Goal: Ask a question

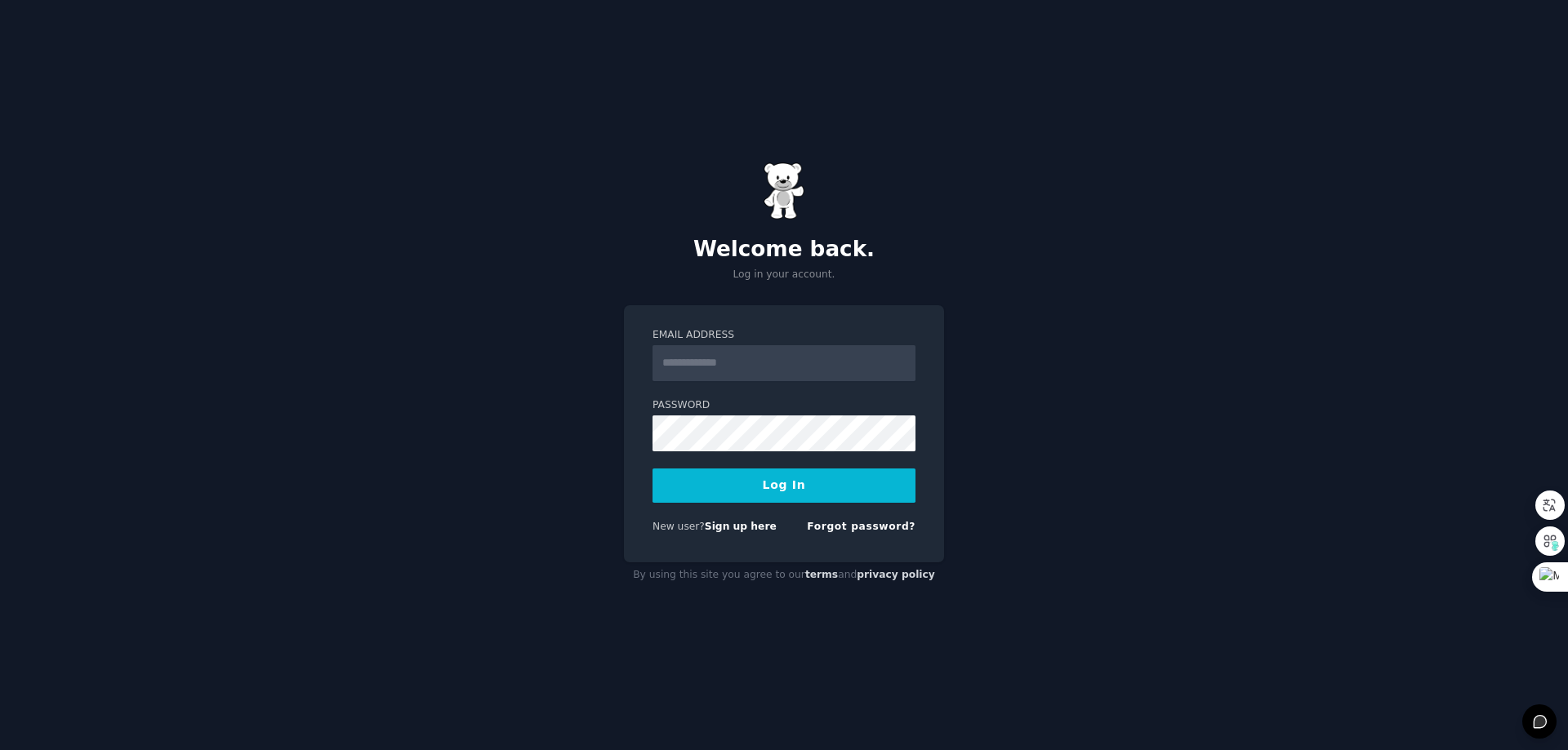
drag, startPoint x: 1178, startPoint y: 317, endPoint x: 1160, endPoint y: 318, distance: 18.0
click at [1178, 317] on div "Welcome back. Log in your account. Email Address Password Log In New user? Sign…" at bounding box center [784, 375] width 1568 height 750
click at [685, 377] on input "Email Address" at bounding box center [784, 363] width 263 height 36
paste input "**********"
type input "**********"
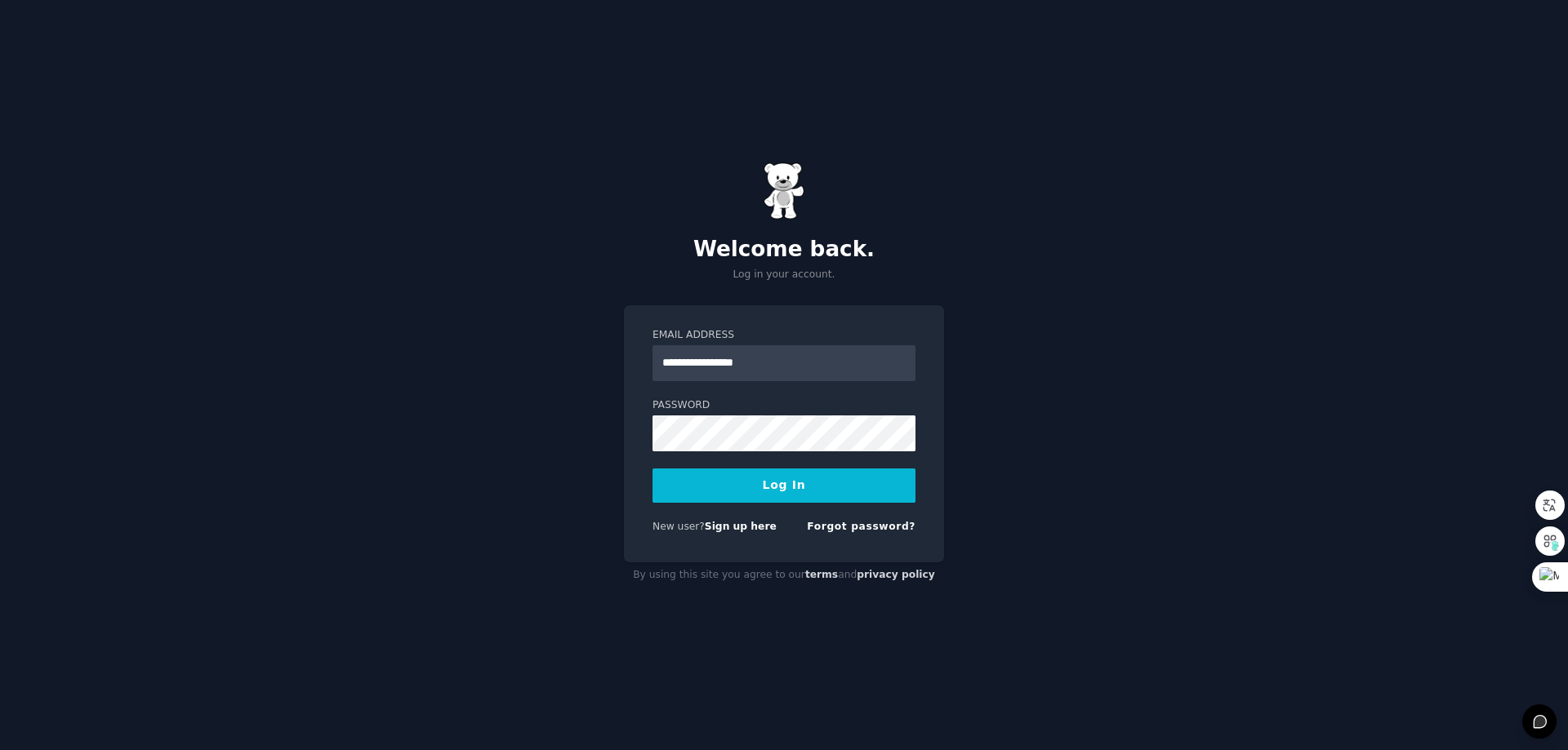
drag, startPoint x: 770, startPoint y: 697, endPoint x: 762, endPoint y: 625, distance: 72.4
click at [770, 697] on div "**********" at bounding box center [784, 375] width 1568 height 750
click at [698, 485] on button "Log In" at bounding box center [784, 486] width 263 height 35
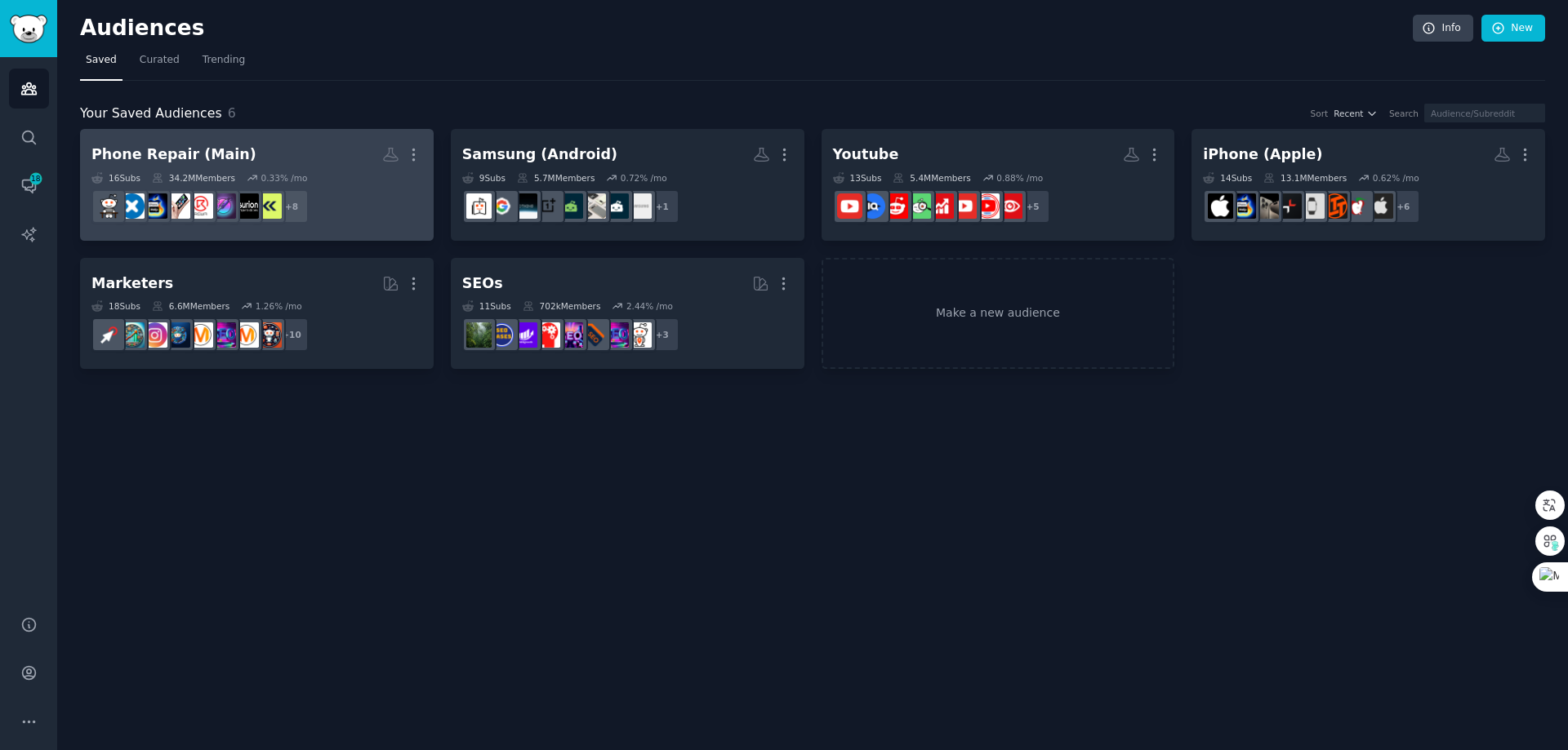
click at [328, 152] on h2 "Phone Repair (Main) More" at bounding box center [256, 154] width 331 height 29
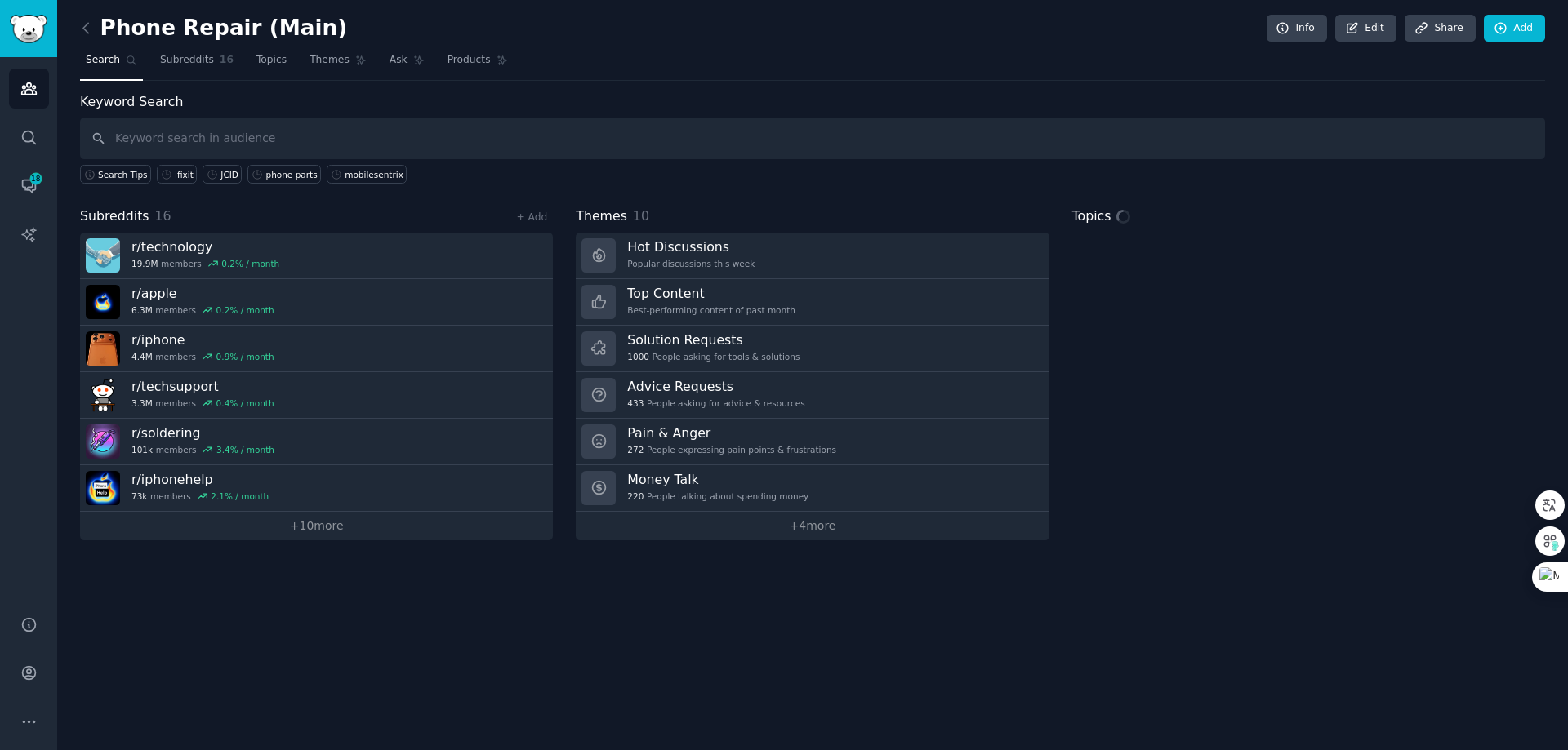
click at [796, 146] on input "text" at bounding box center [813, 139] width 1465 height 42
click at [754, 138] on input "text" at bounding box center [813, 139] width 1465 height 42
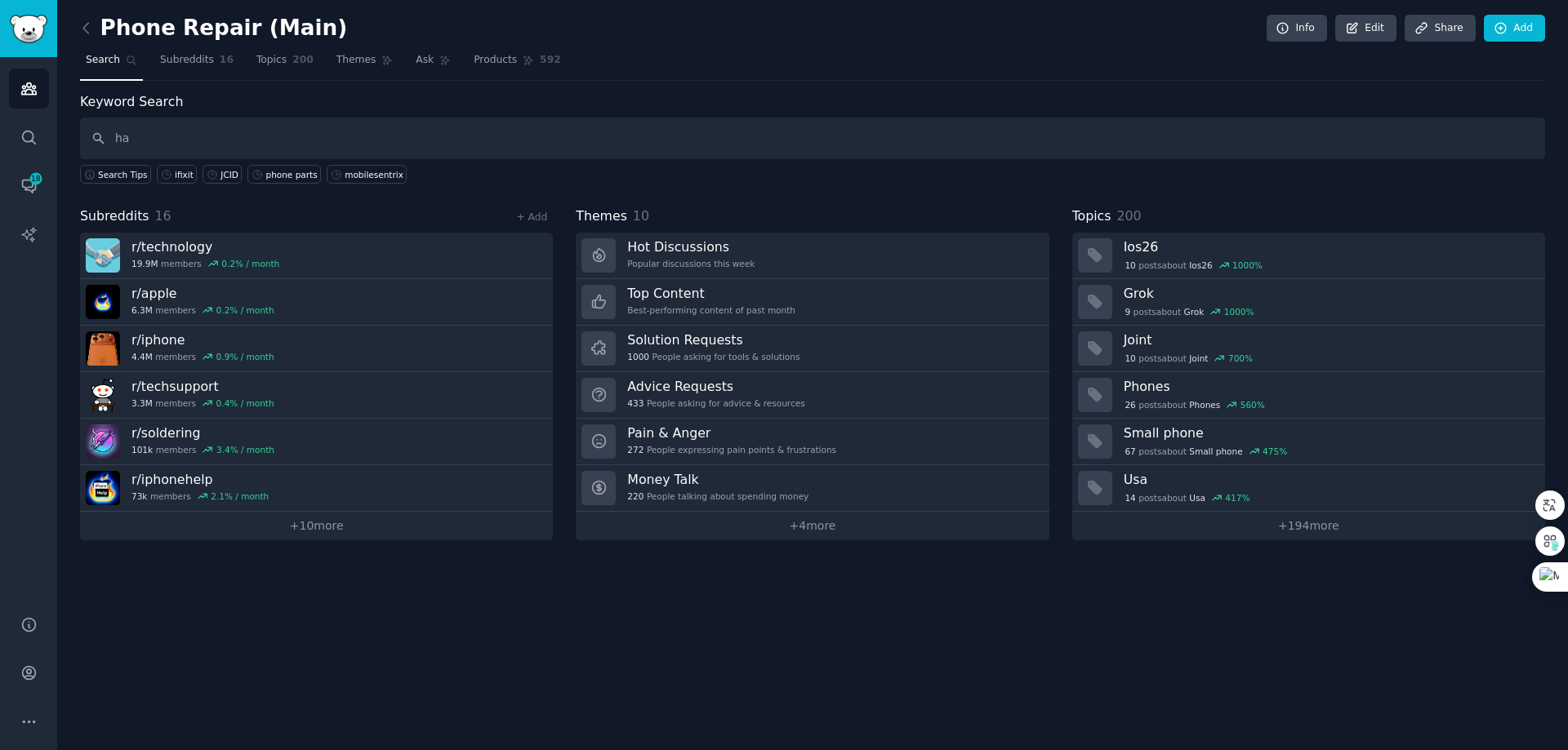
type input "h"
type input "what is the challenge when replacing iPhone screen front glass"
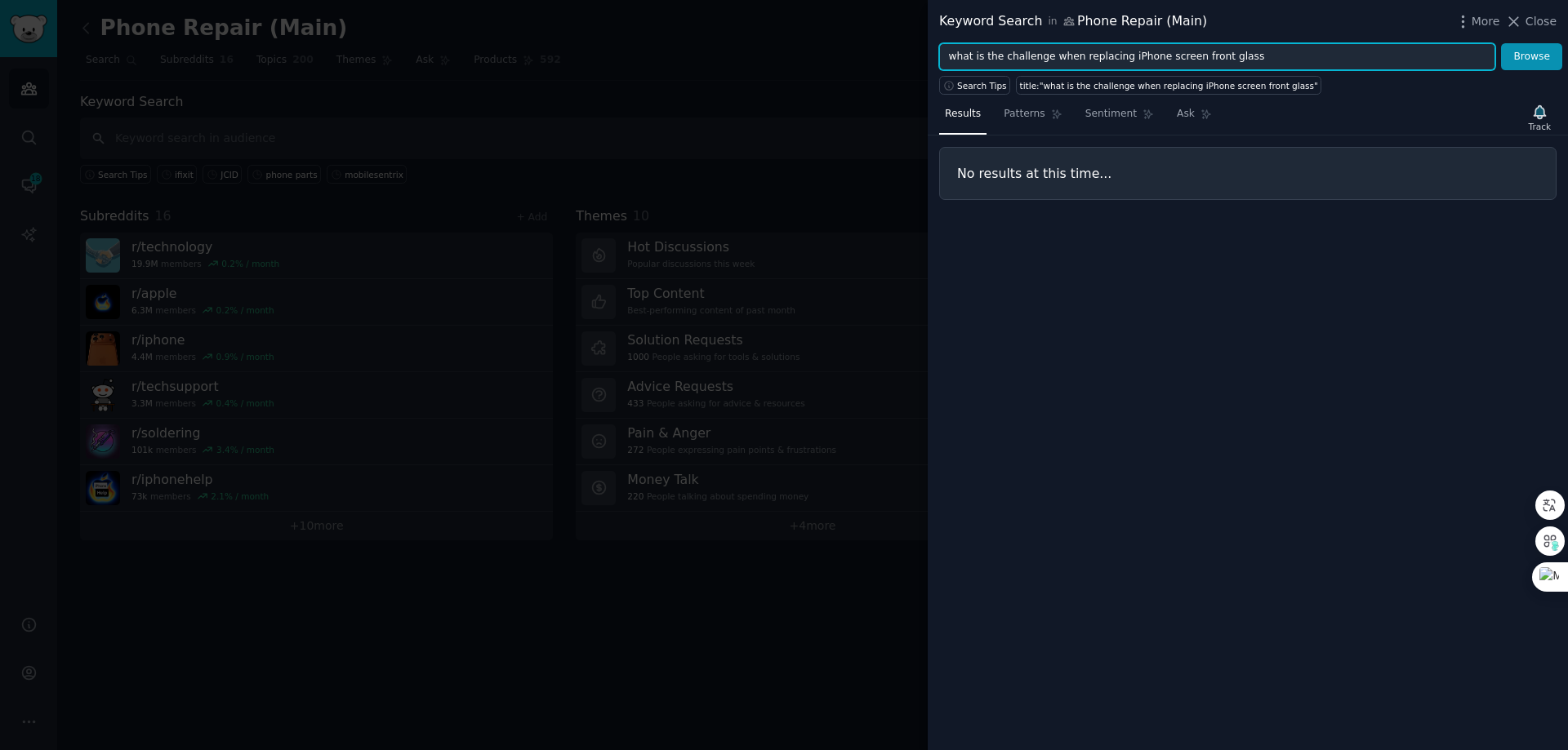
click at [1262, 56] on input "what is the challenge when replacing iPhone screen front glass" at bounding box center [1218, 57] width 556 height 28
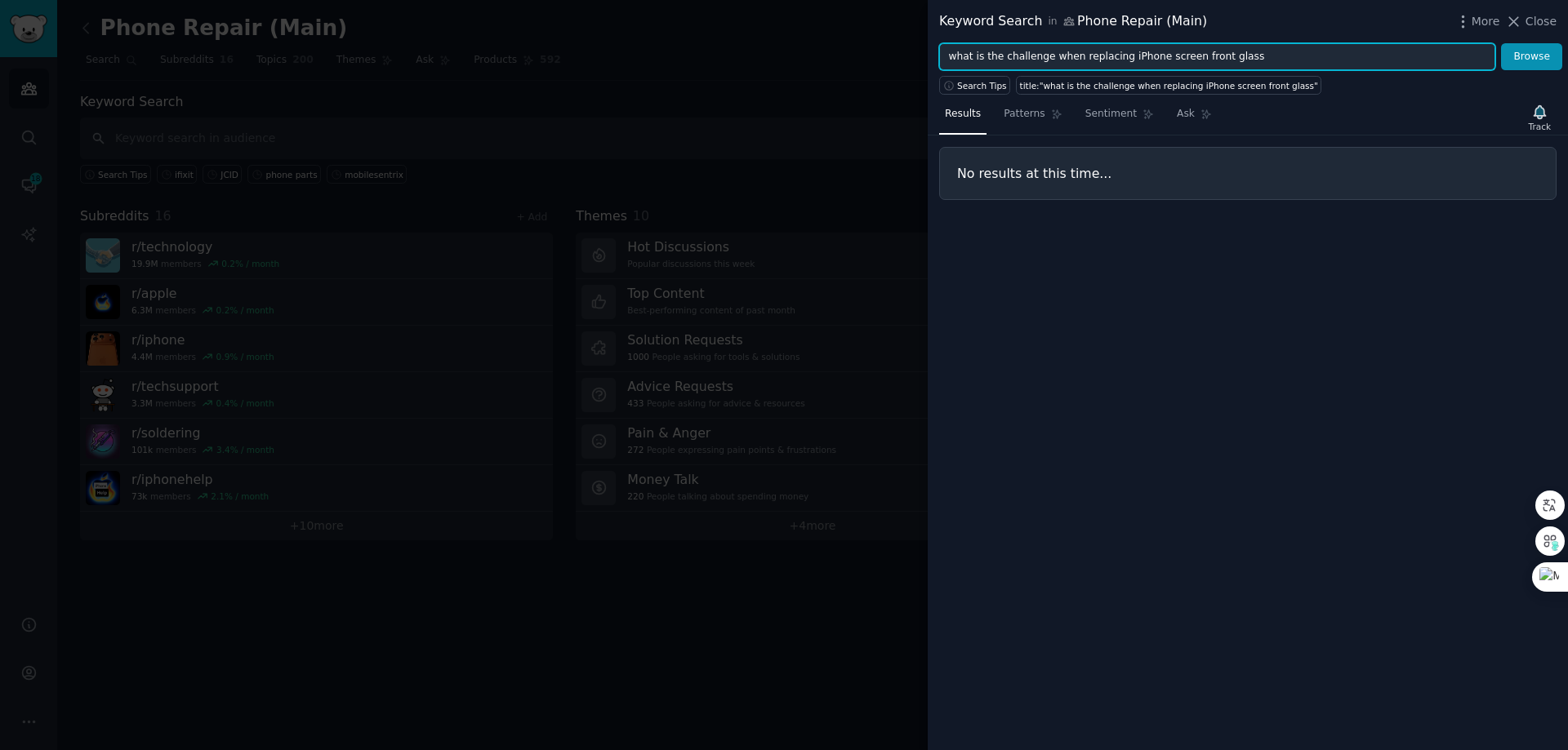
click at [1262, 56] on input "what is the challenge when replacing iPhone screen front glass" at bounding box center [1218, 57] width 556 height 28
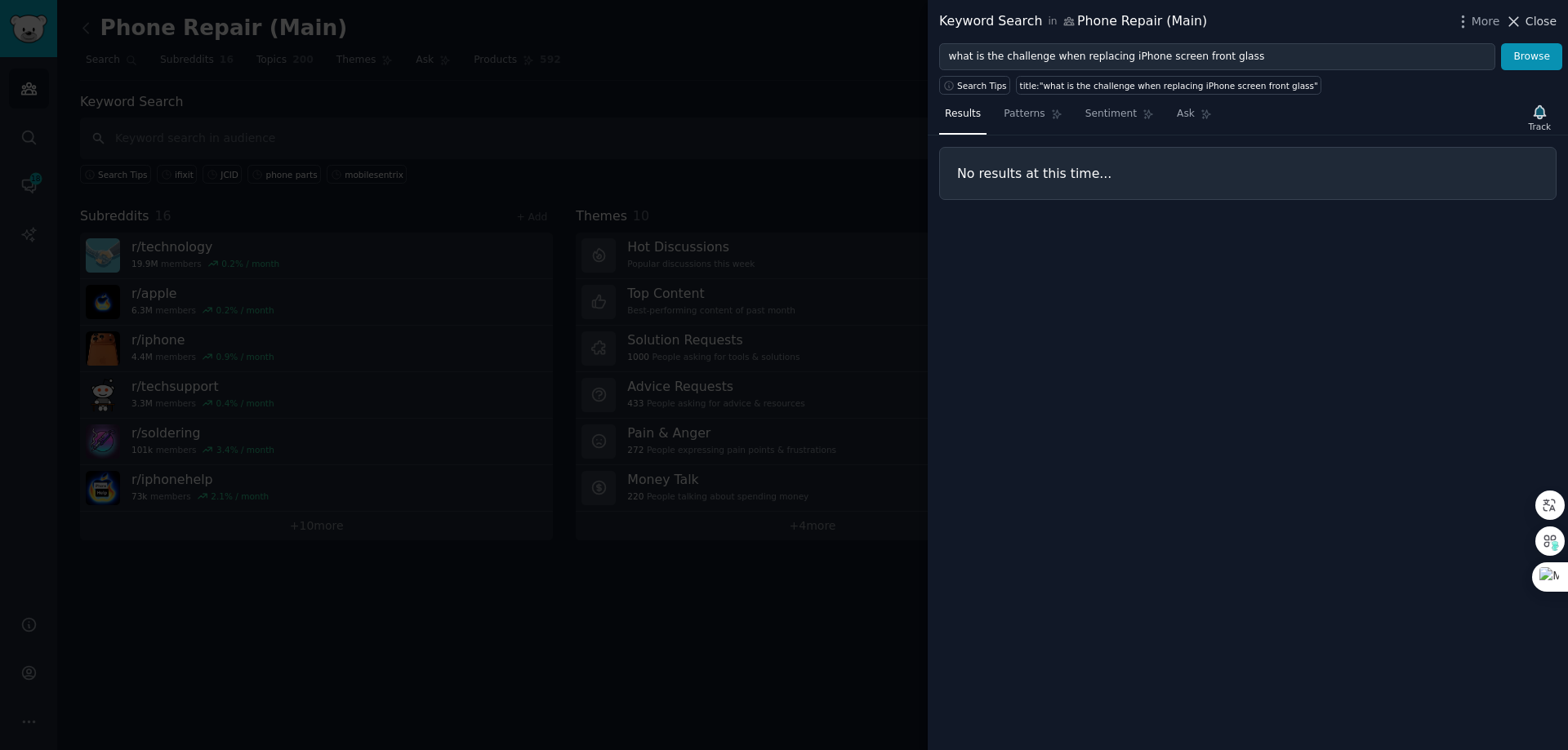
click at [1519, 23] on icon at bounding box center [1514, 21] width 17 height 17
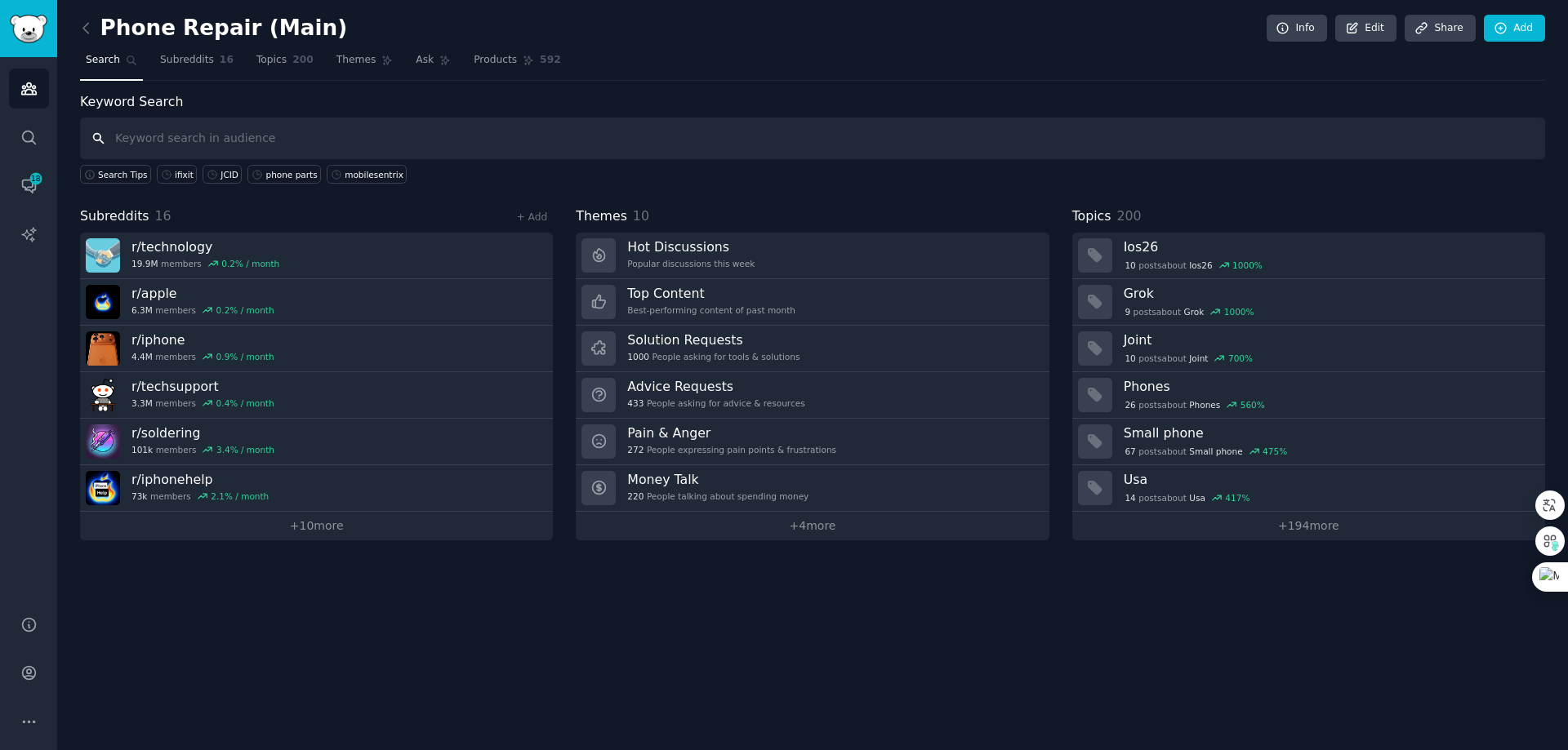
click at [238, 141] on input "text" at bounding box center [813, 139] width 1465 height 42
type input "s"
type input "front glass repair"
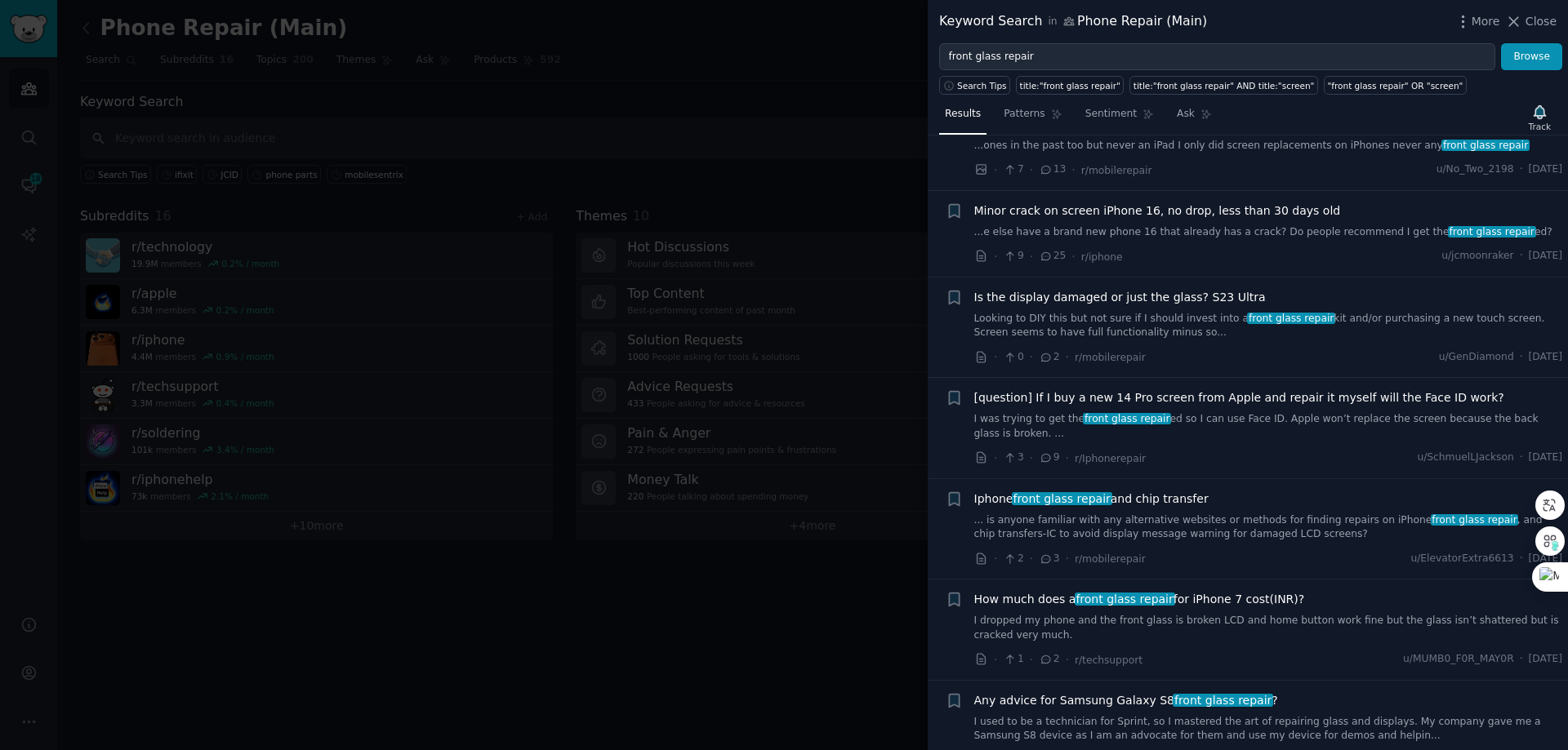
scroll to position [88, 0]
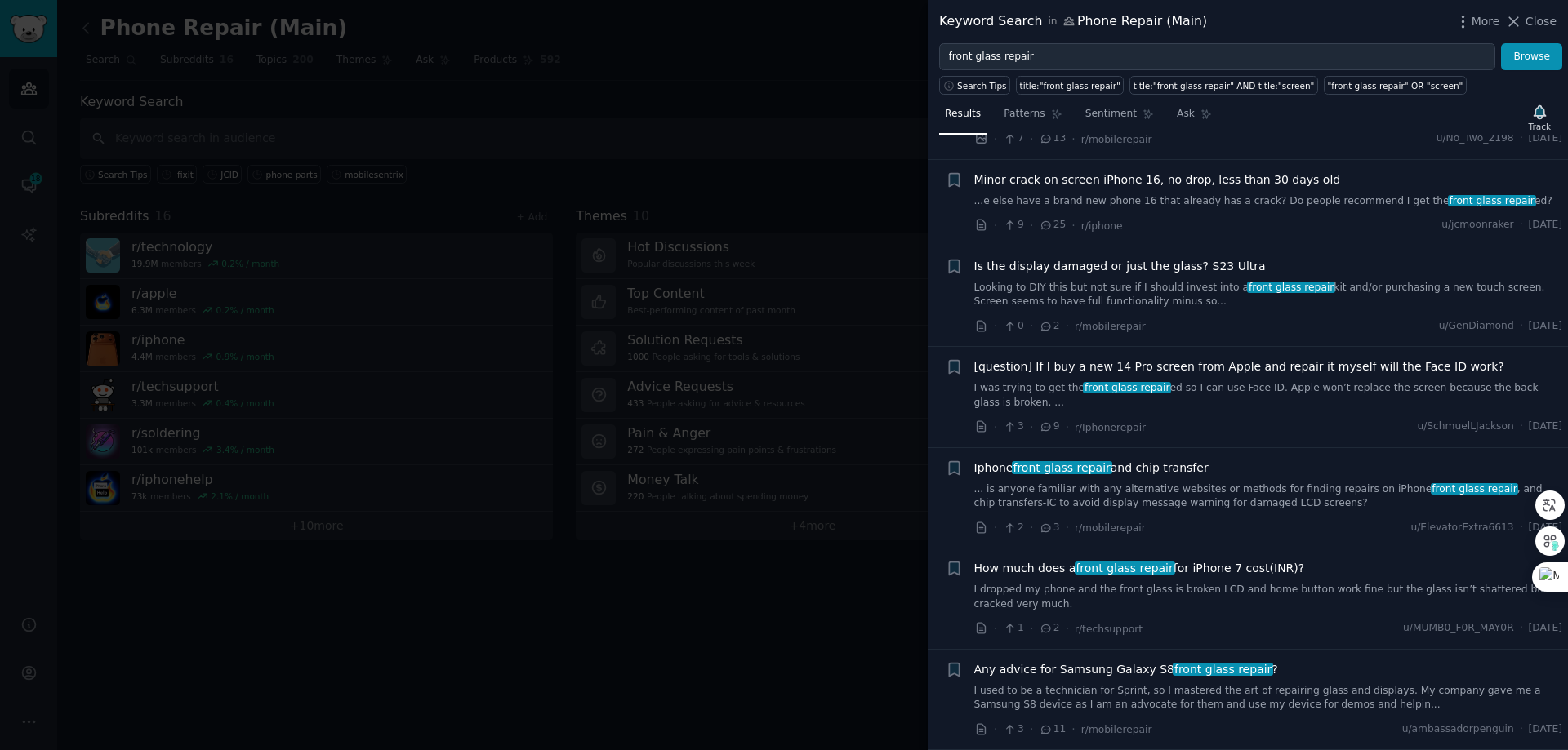
click at [289, 120] on div at bounding box center [784, 375] width 1568 height 750
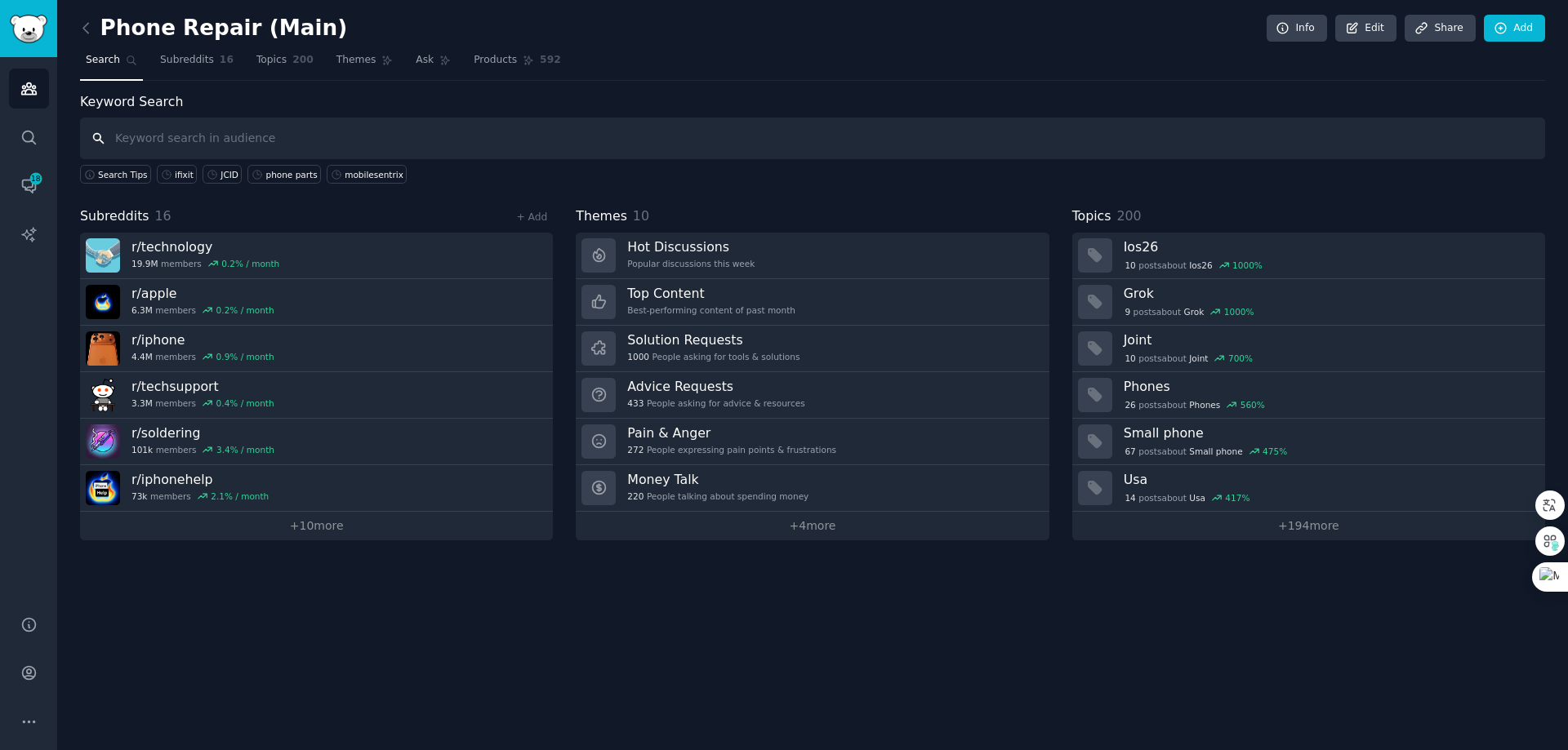
click at [429, 149] on input "text" at bounding box center [813, 139] width 1465 height 42
type input "front glass"
click at [416, 60] on span "Ask" at bounding box center [425, 60] width 18 height 15
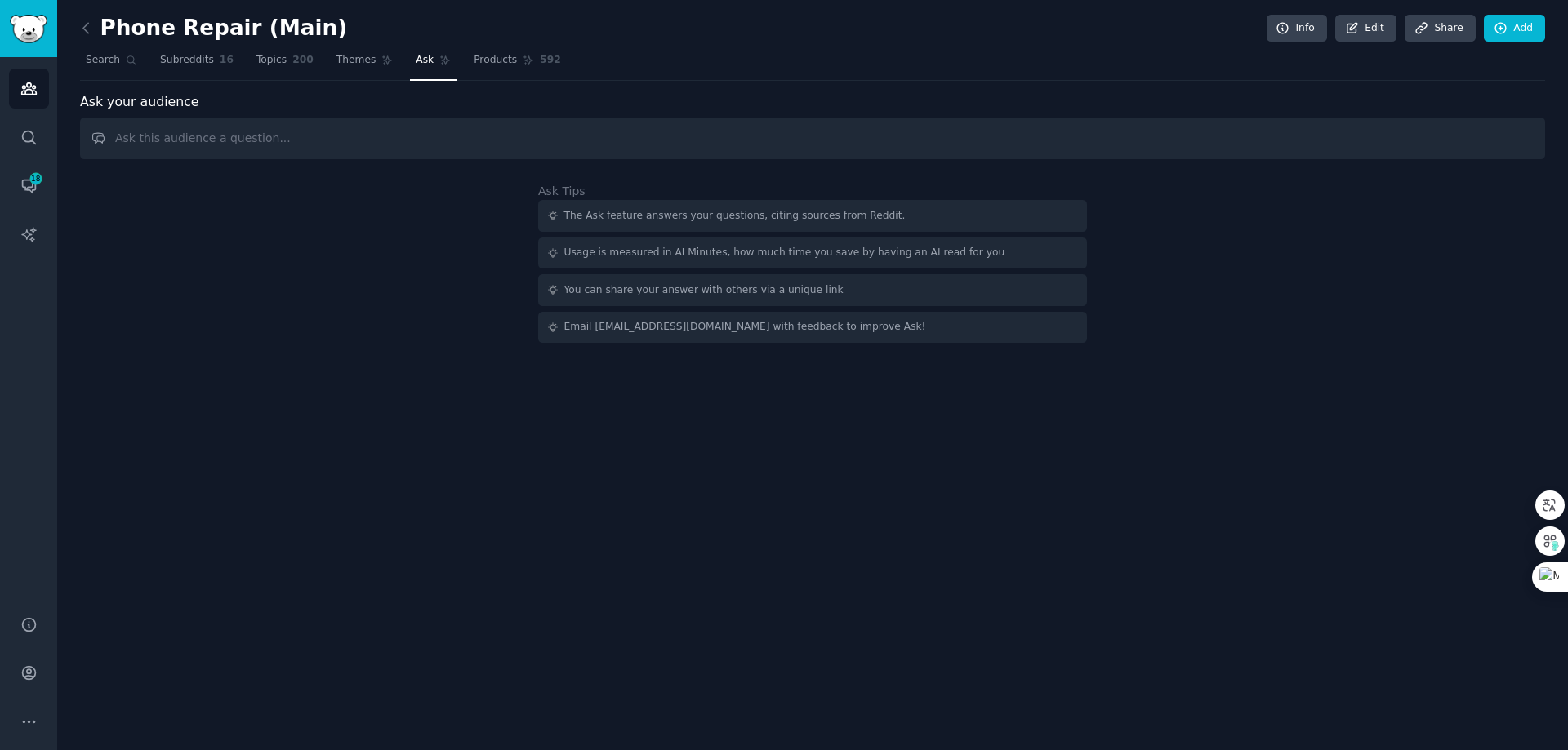
click at [518, 138] on input "text" at bounding box center [813, 139] width 1465 height 42
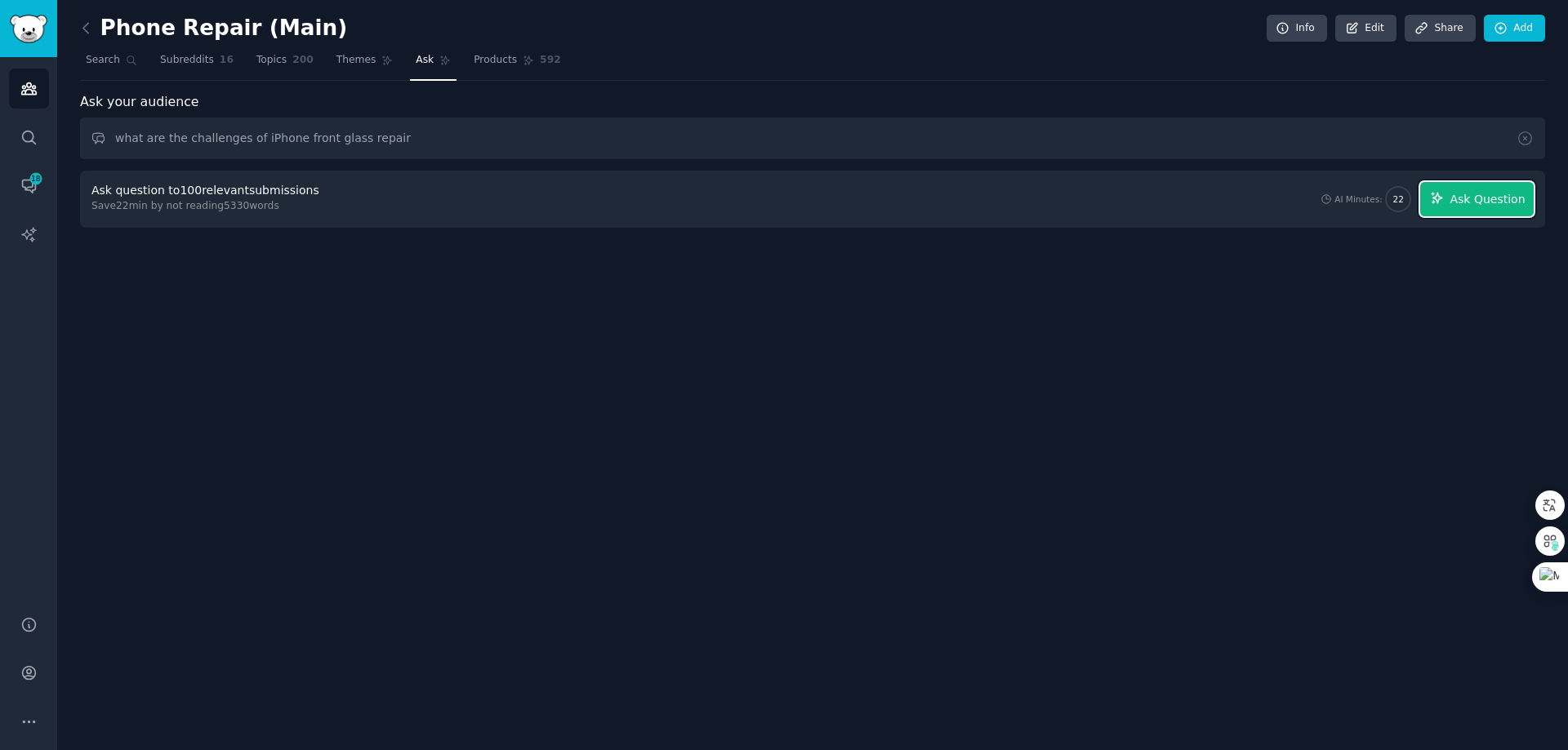
click at [1459, 205] on span "Ask Question" at bounding box center [1487, 199] width 75 height 17
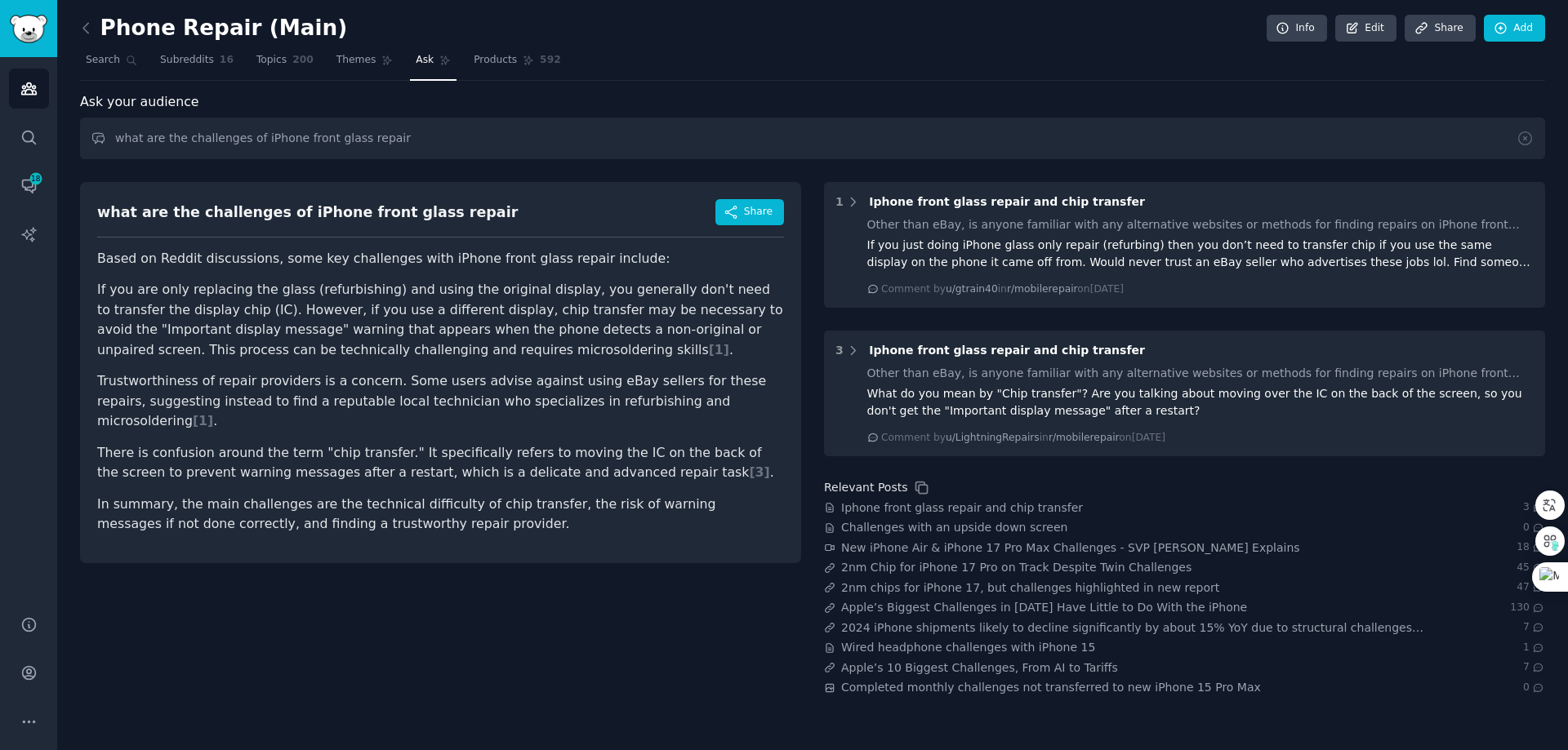
click at [588, 654] on div "what are the challenges of iPhone front glass repair Share Based on Reddit disc…" at bounding box center [441, 432] width 722 height 525
click at [322, 123] on input "what are the challenges of iPhone front glass repair" at bounding box center [813, 139] width 1465 height 42
drag, startPoint x: 115, startPoint y: 134, endPoint x: 572, endPoint y: 120, distance: 457.2
click at [572, 120] on input "what are the challenges of iPhone front glass repair" at bounding box center [813, 139] width 1465 height 42
type input "i"
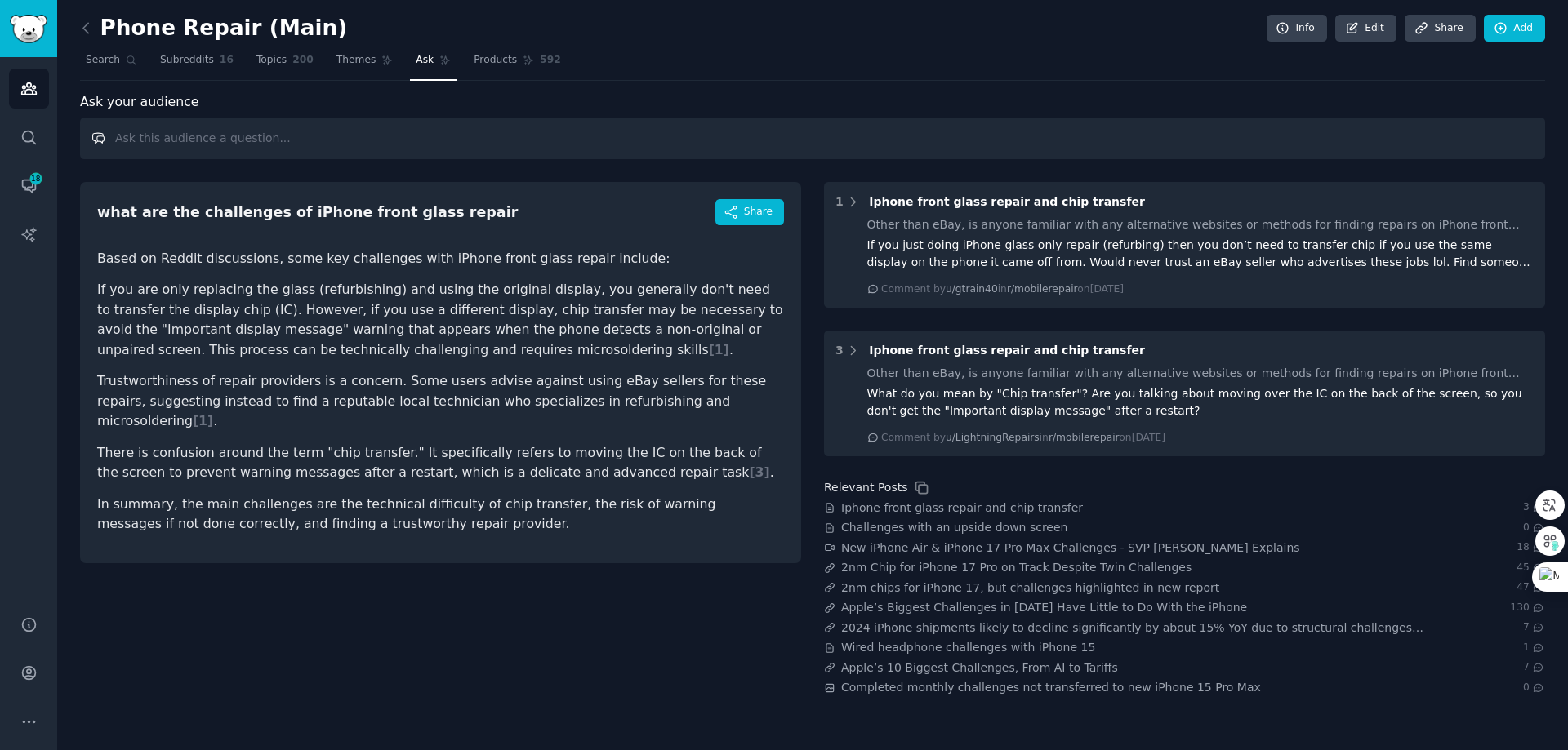
type input "s"
type input "iphone front glass repair"
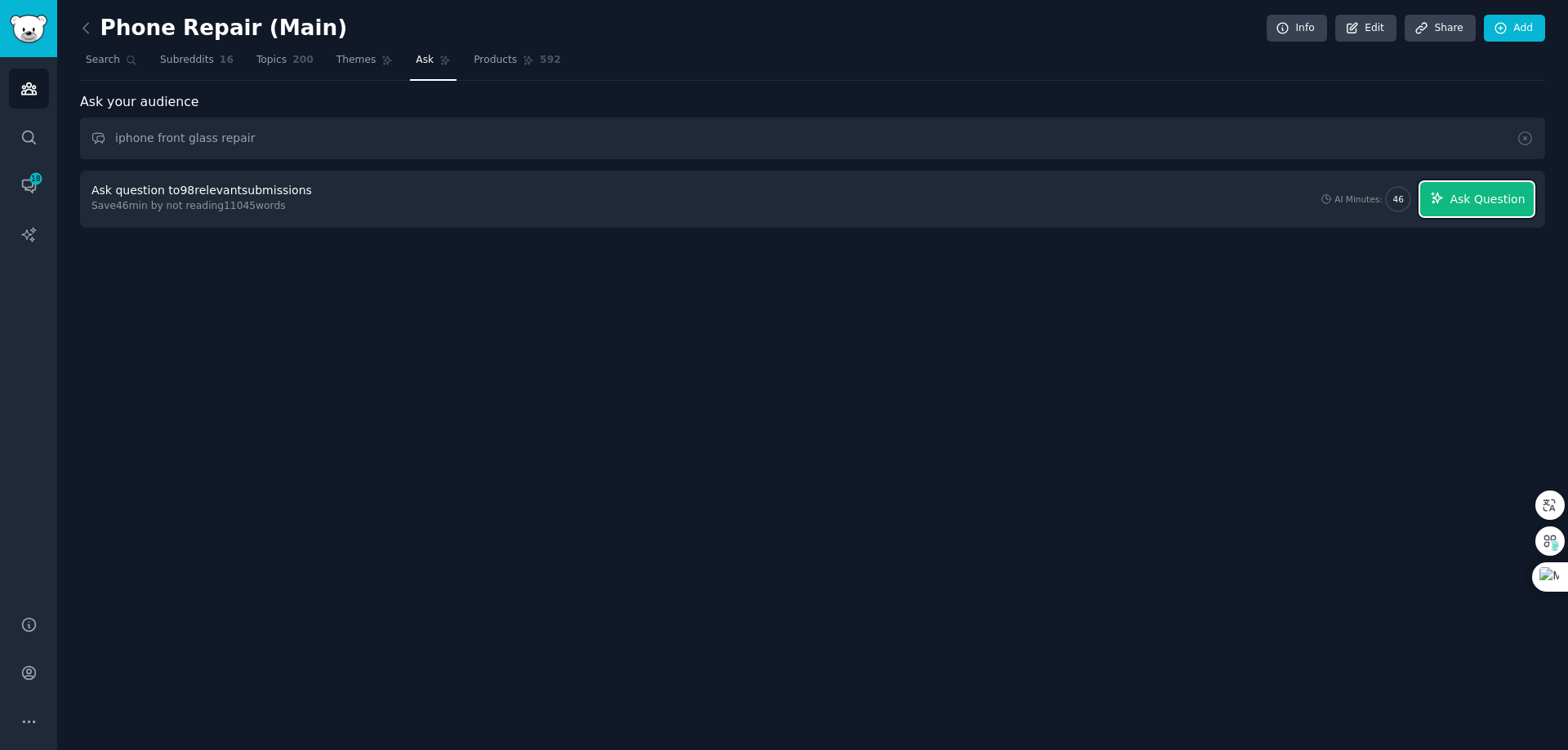
click at [1457, 196] on span "Ask Question" at bounding box center [1487, 199] width 75 height 17
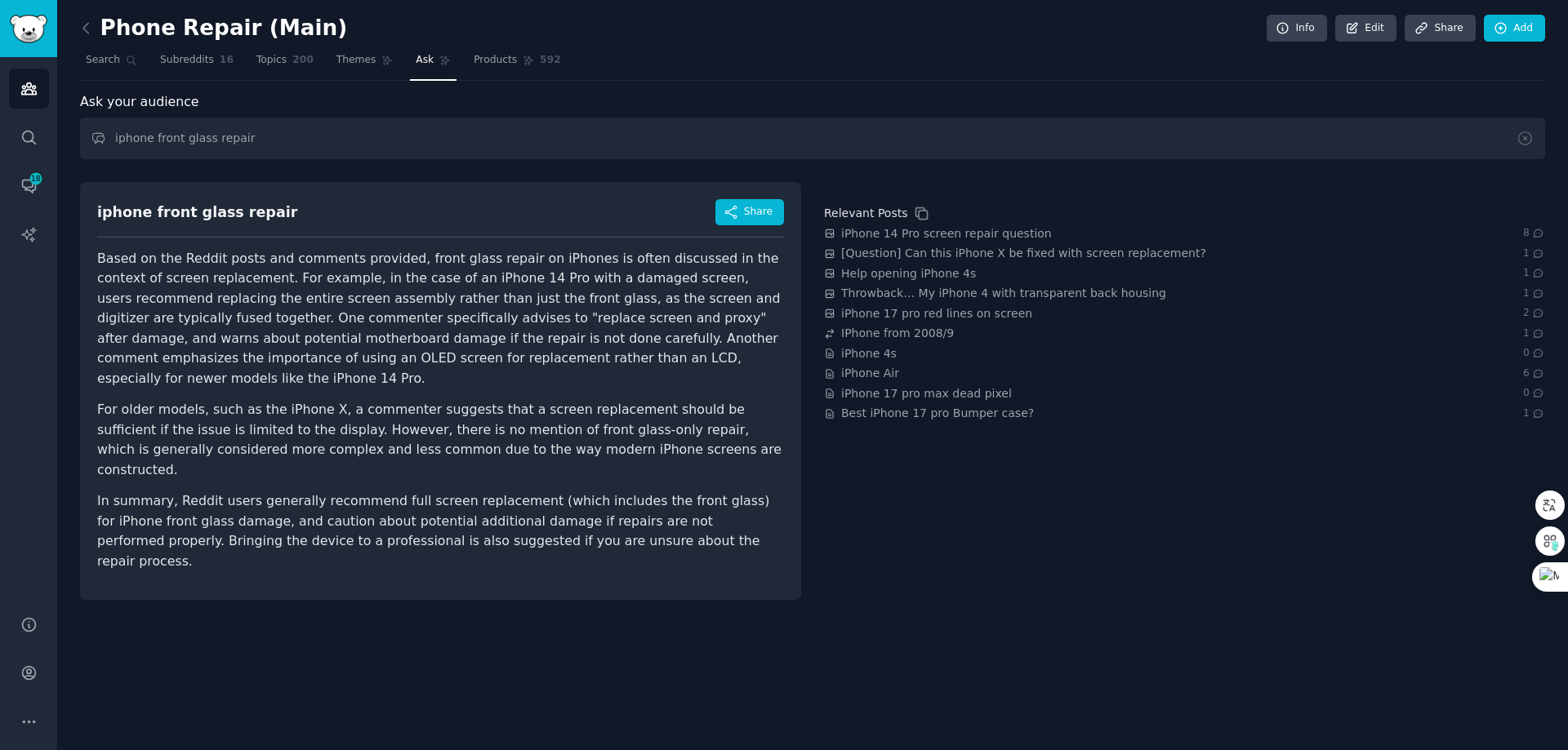
click at [541, 669] on div "Phone Repair (Main) Info Edit Share Add Search Subreddits 16 Topics 200 Themes …" at bounding box center [813, 375] width 1511 height 750
drag, startPoint x: 1185, startPoint y: 372, endPoint x: 1172, endPoint y: 367, distance: 13.9
click at [1184, 370] on div "iPhone Air 6" at bounding box center [1184, 373] width 722 height 17
click at [1306, 525] on div "Relevant Posts iPhone 14 Pro screen repair question 8 [Question] Can this iPhon…" at bounding box center [1184, 391] width 722 height 418
